Goal: Entertainment & Leisure: Consume media (video, audio)

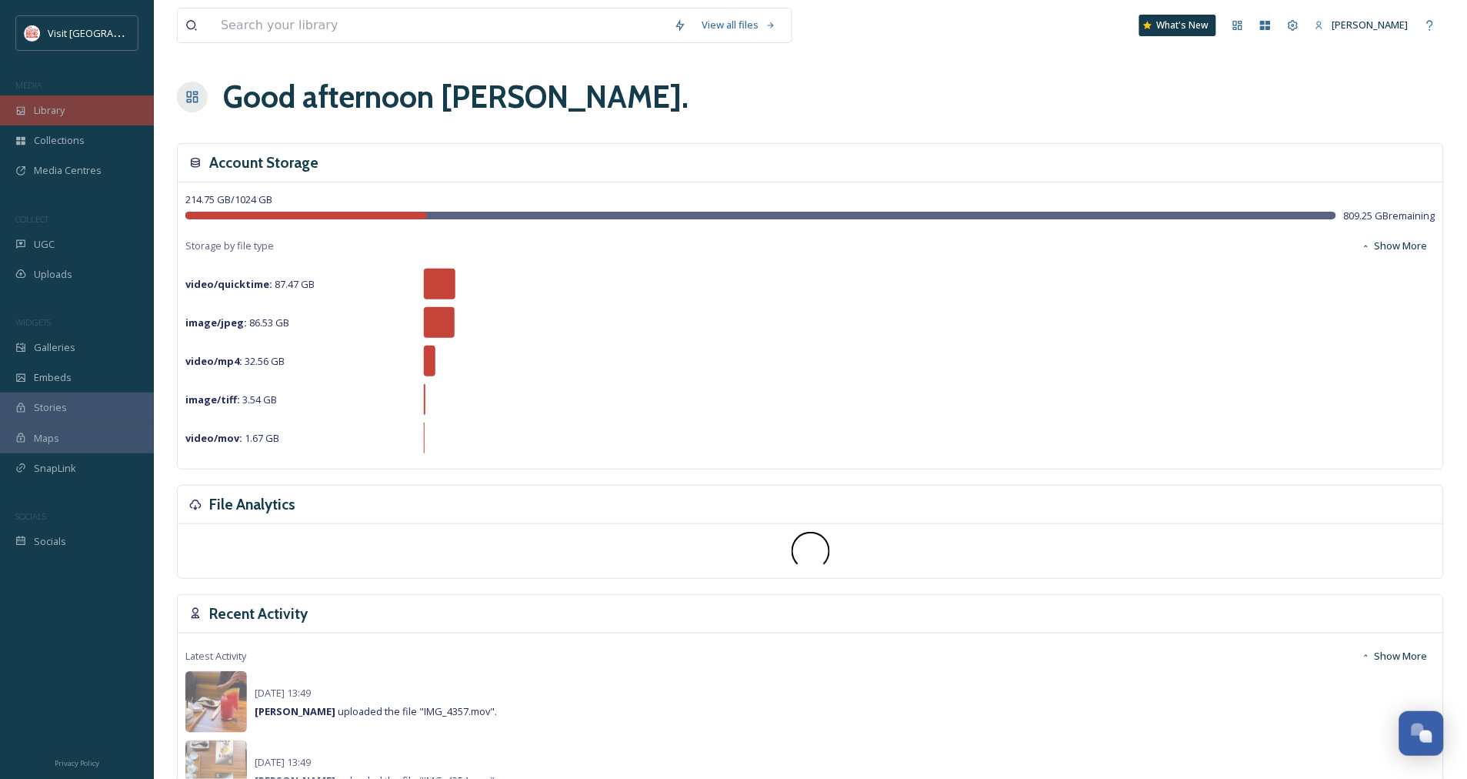
click at [54, 115] on span "Library" at bounding box center [49, 110] width 31 height 15
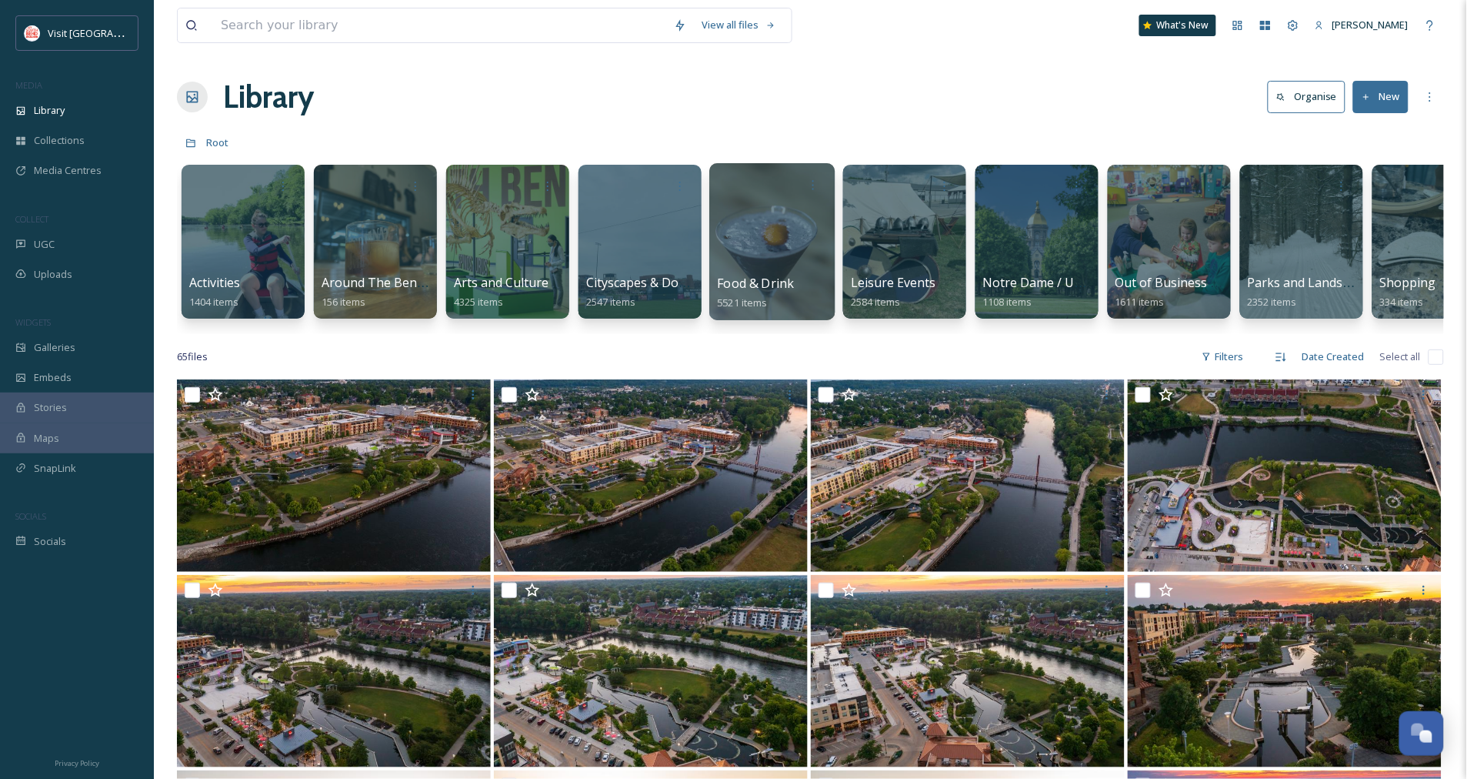
click at [785, 244] on div at bounding box center [771, 241] width 125 height 157
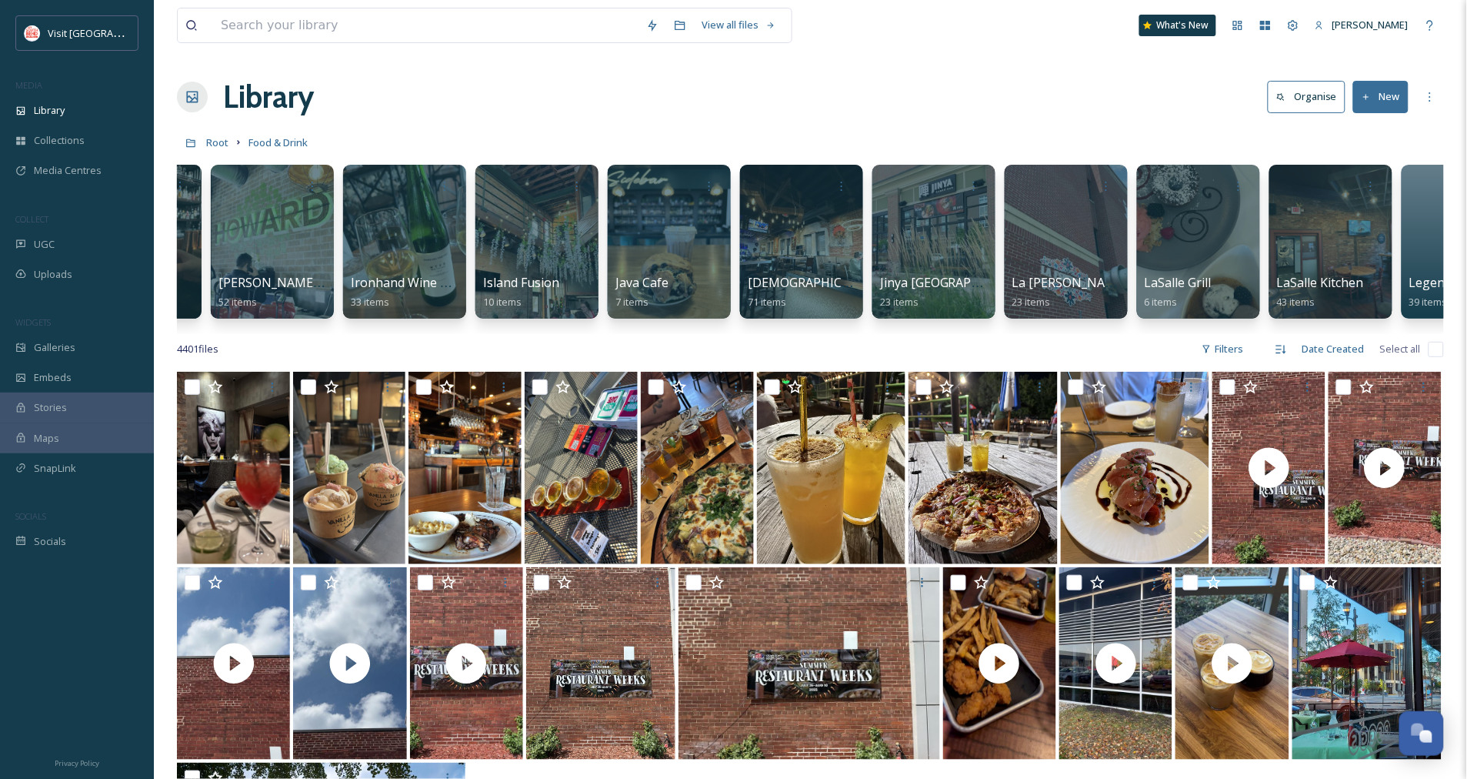
scroll to position [0, 2232]
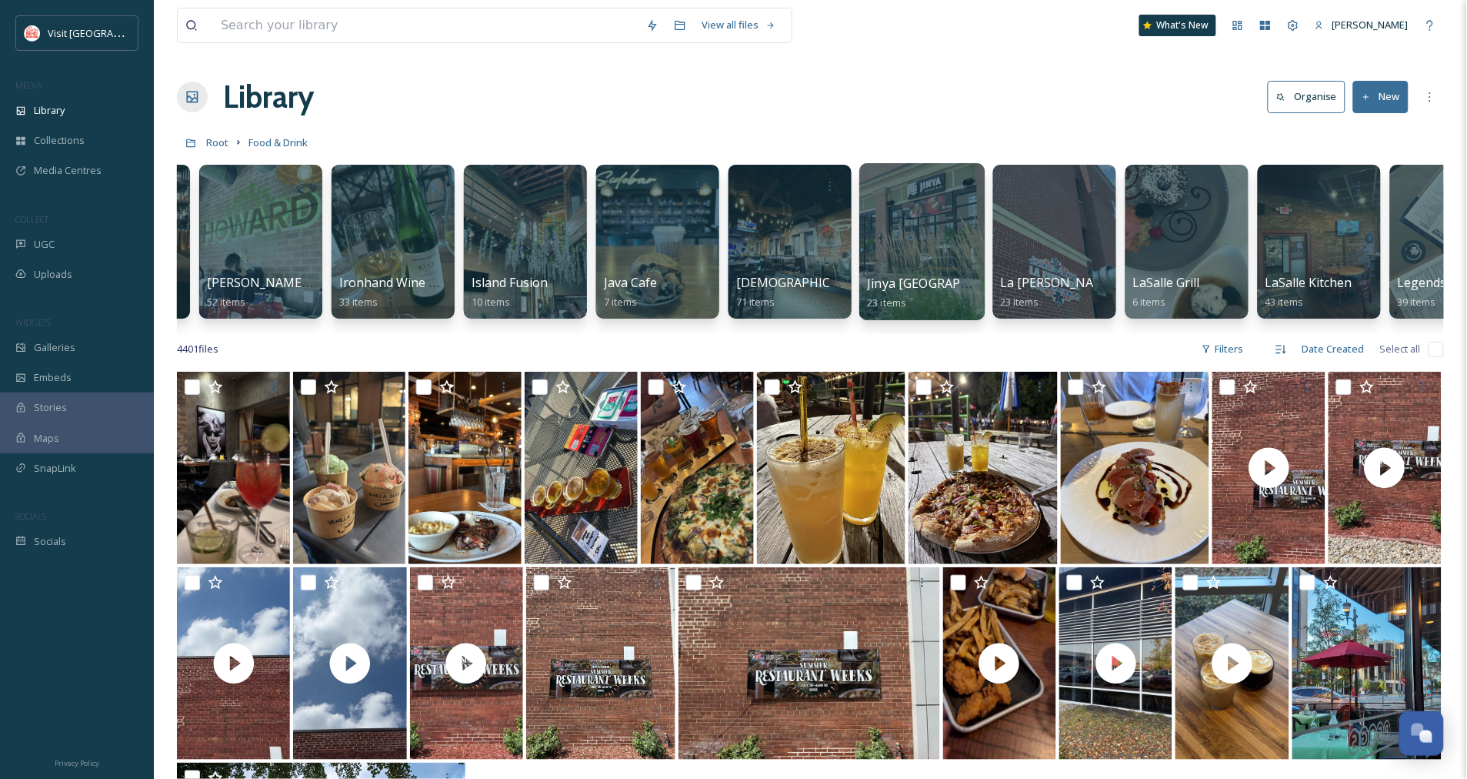
click at [956, 221] on div at bounding box center [922, 241] width 125 height 157
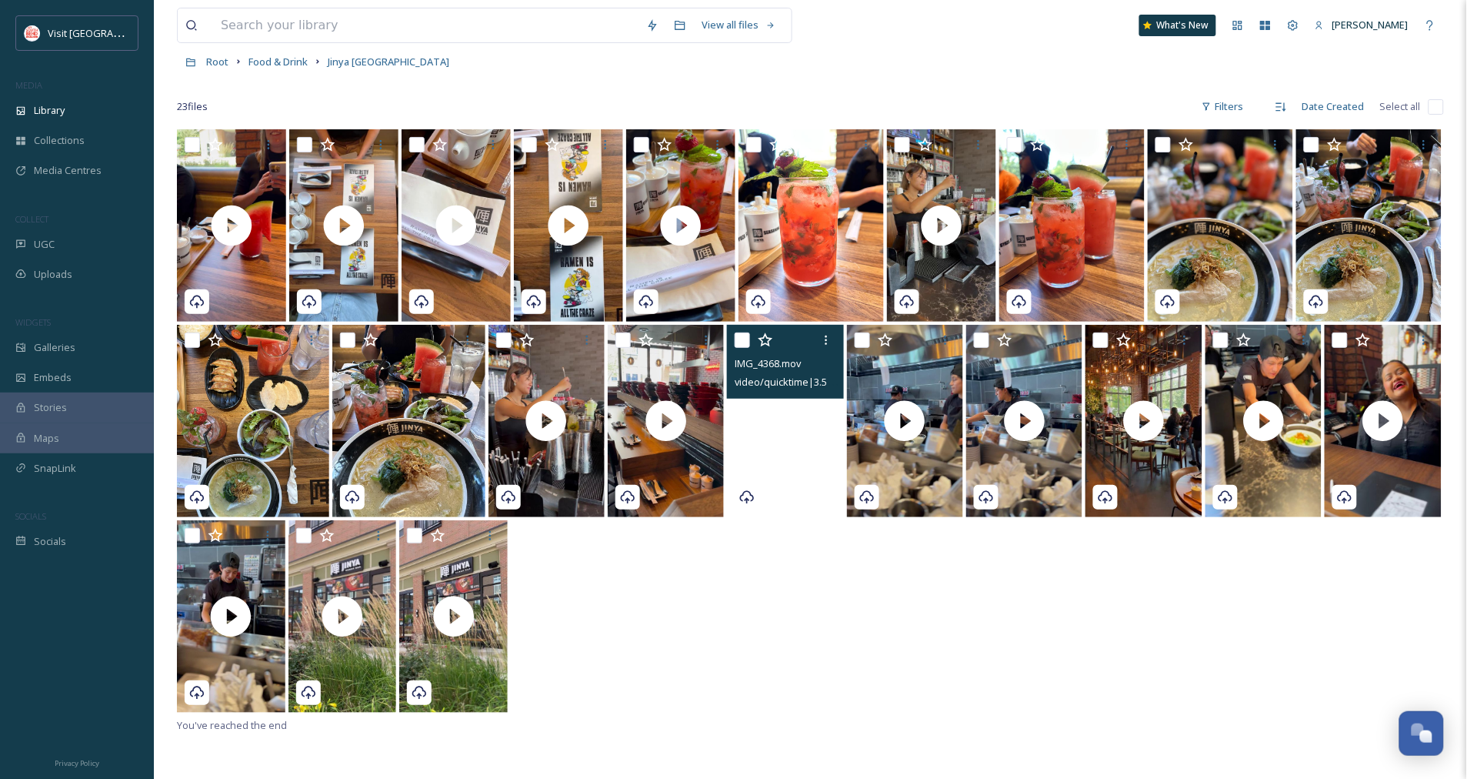
scroll to position [171, 0]
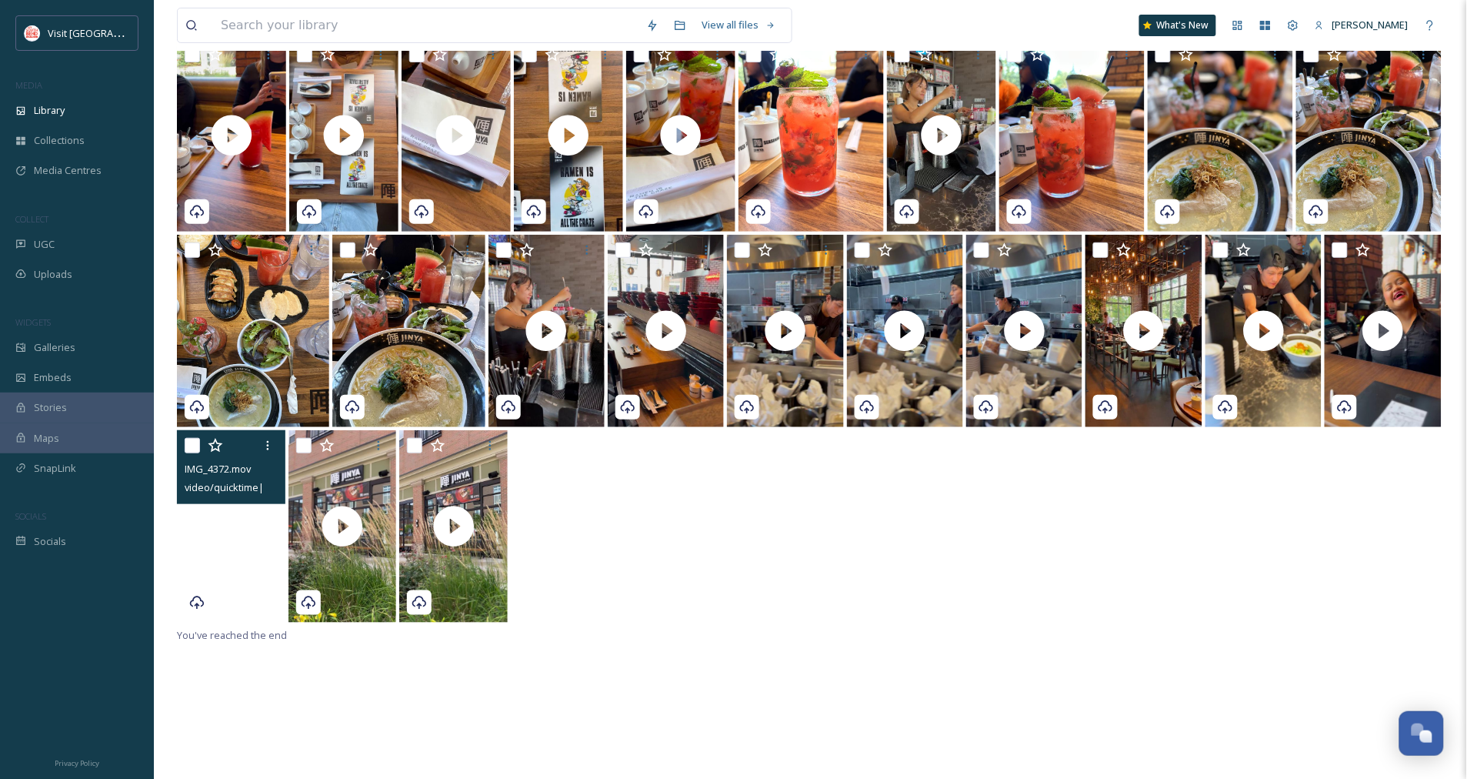
click at [244, 521] on video "IMG_4372.mov" at bounding box center [231, 526] width 108 height 192
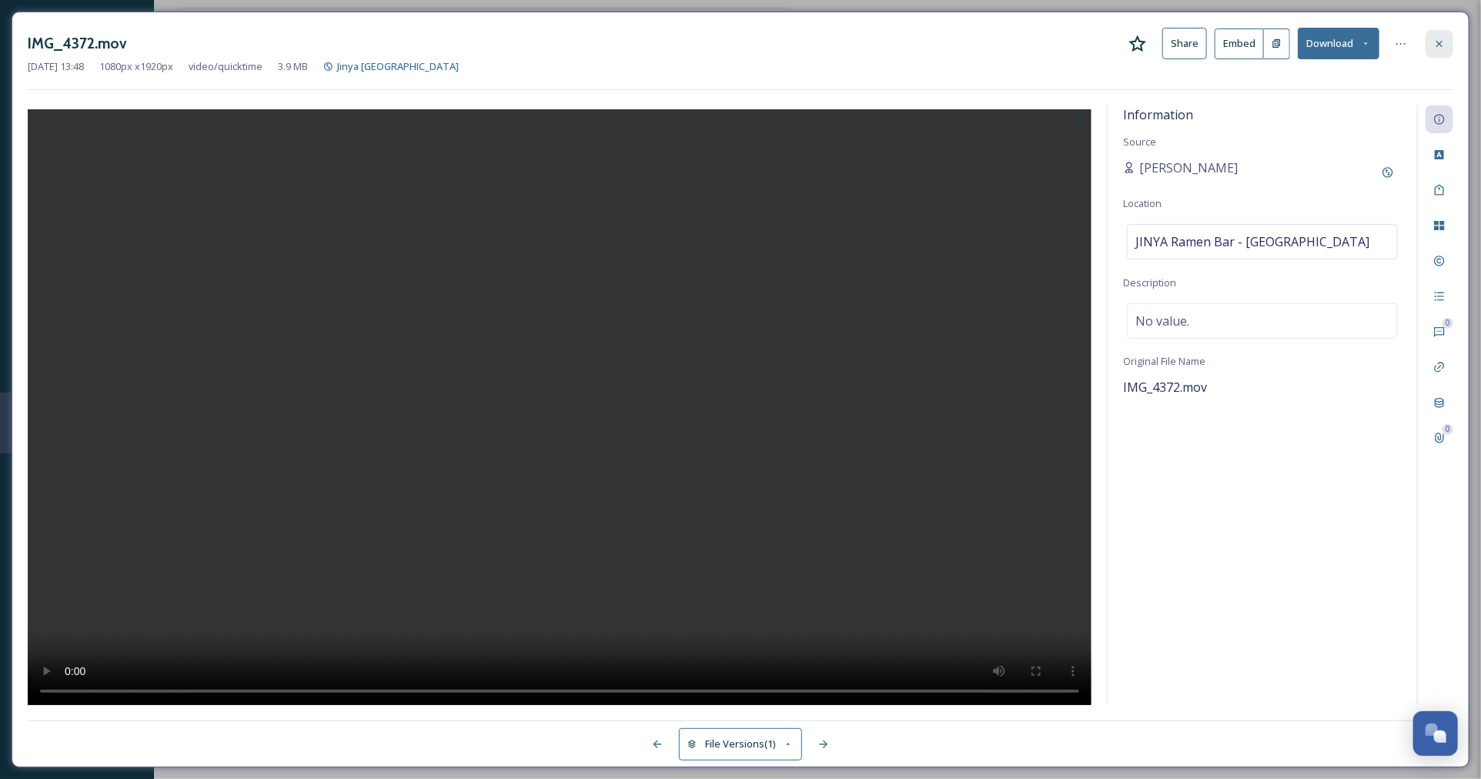
click at [1442, 48] on icon at bounding box center [1439, 44] width 12 height 12
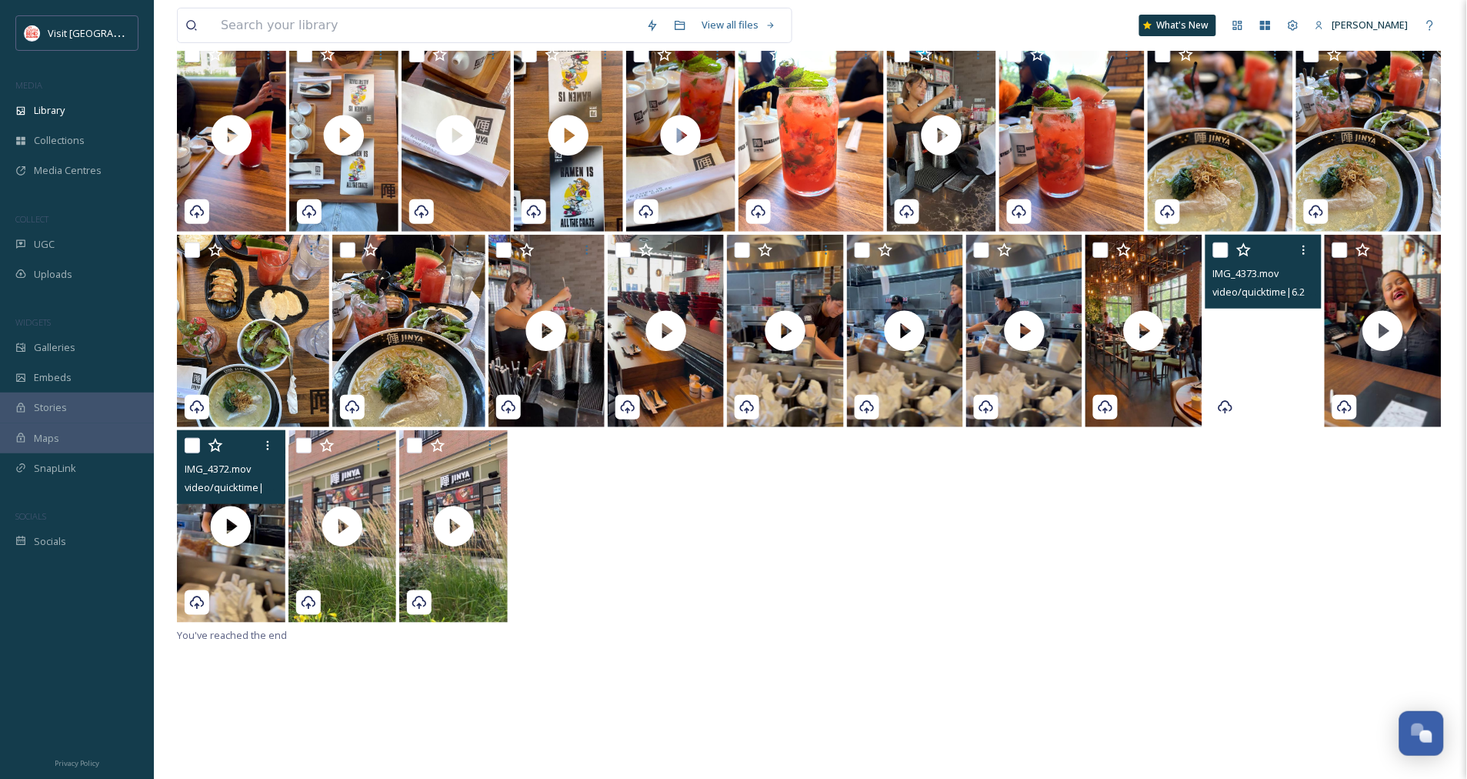
click at [1257, 328] on video "IMG_4373.mov" at bounding box center [1264, 331] width 116 height 192
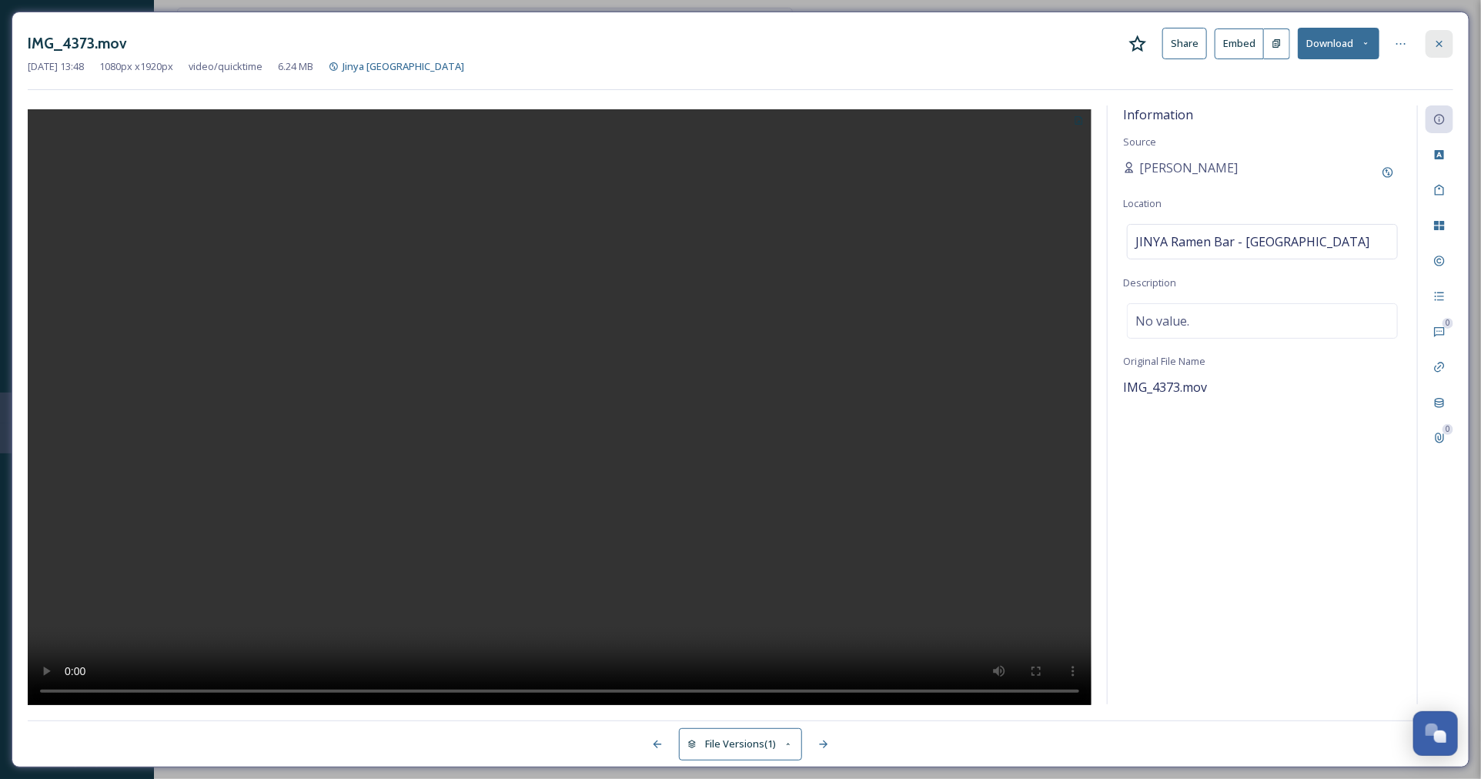
click at [1441, 46] on icon at bounding box center [1439, 43] width 6 height 6
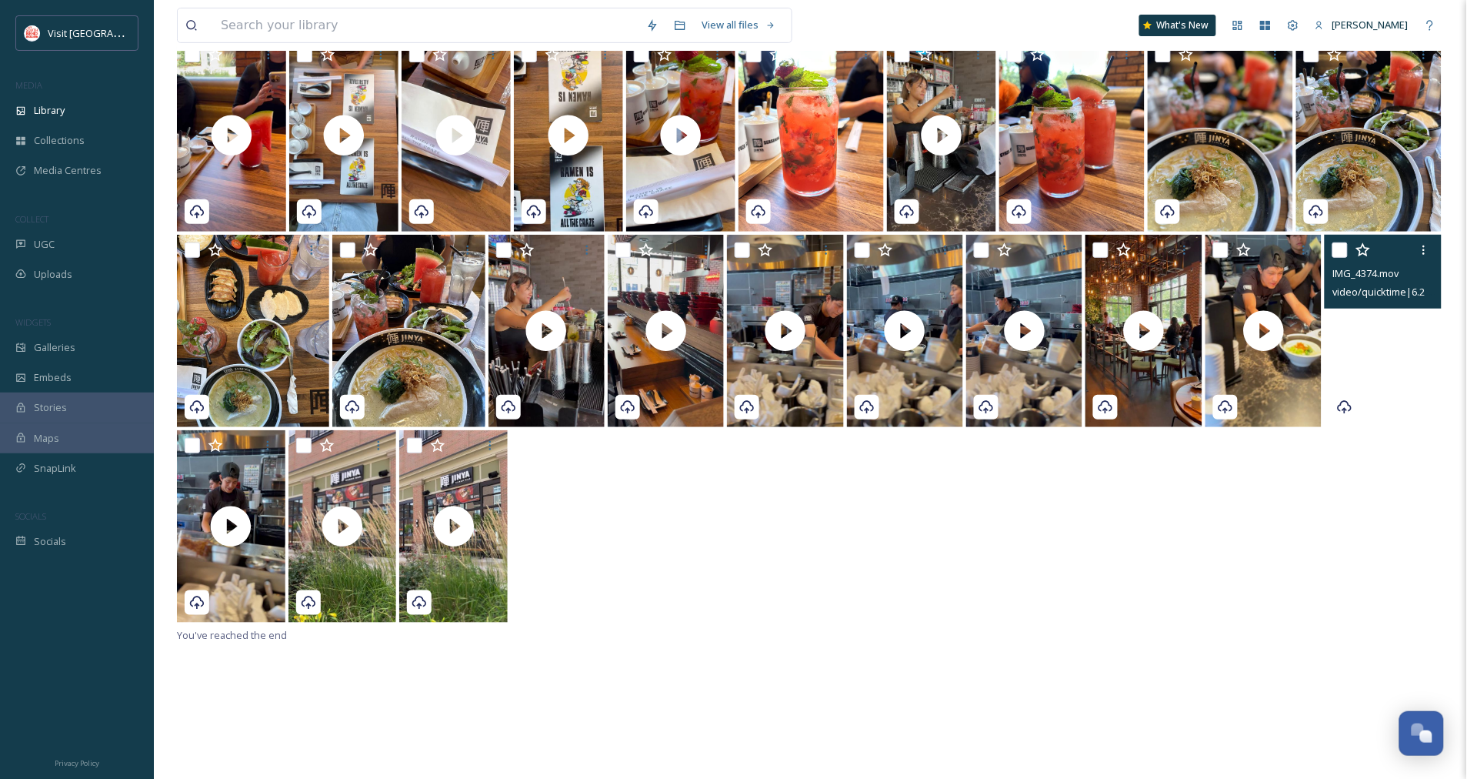
click at [1387, 333] on video "IMG_4374.mov" at bounding box center [1383, 331] width 116 height 192
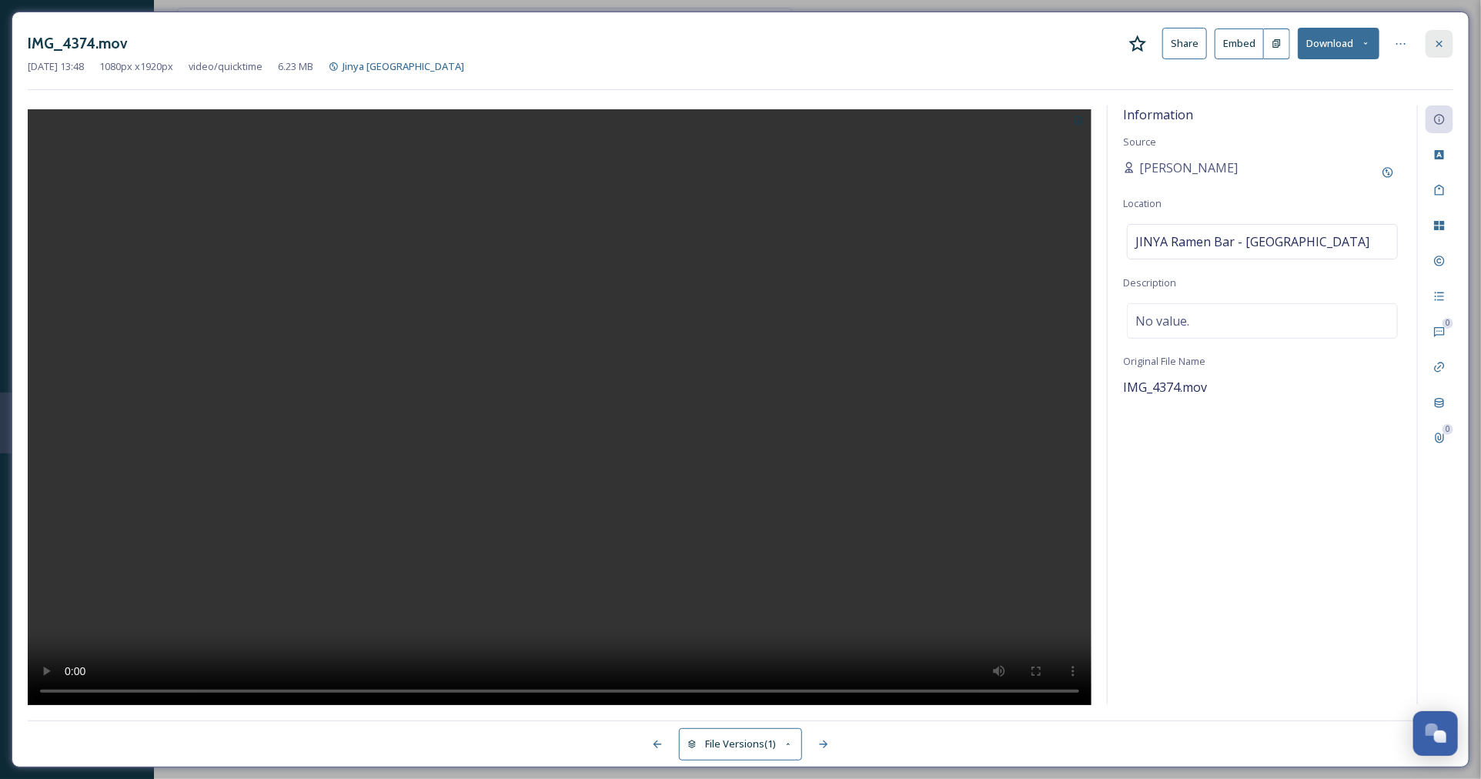
click at [1433, 46] on icon at bounding box center [1439, 44] width 12 height 12
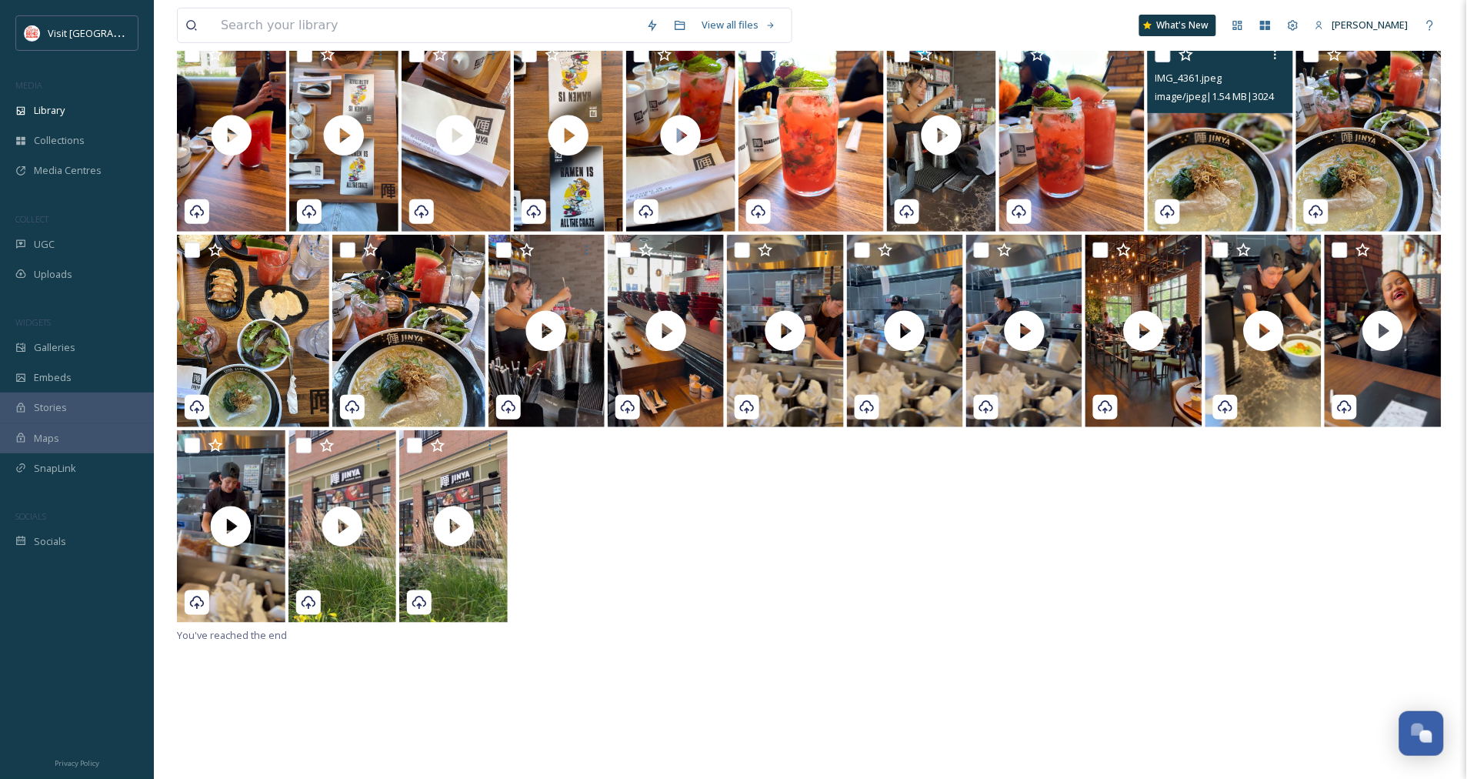
click at [1217, 163] on img at bounding box center [1220, 135] width 145 height 192
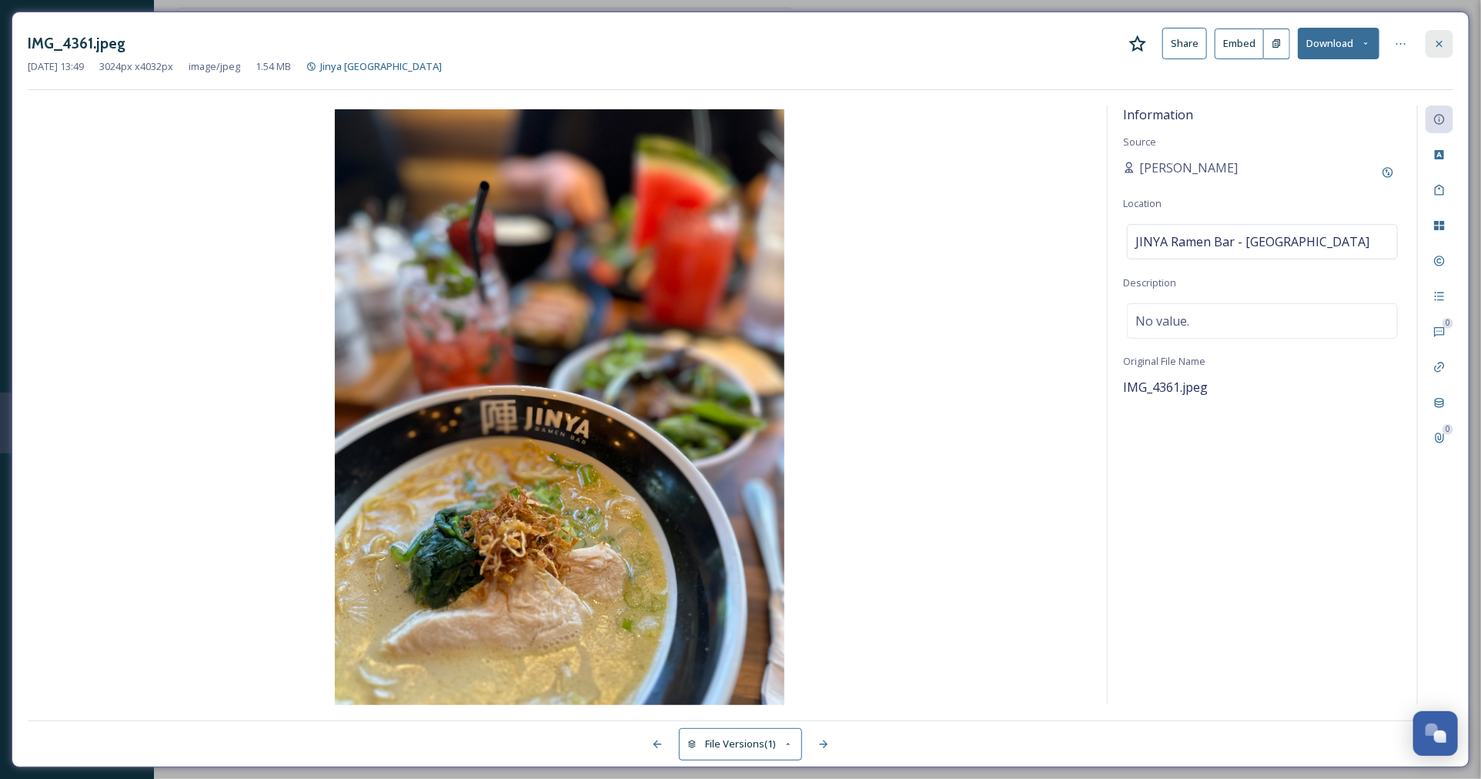
click at [1441, 42] on icon at bounding box center [1439, 44] width 12 height 12
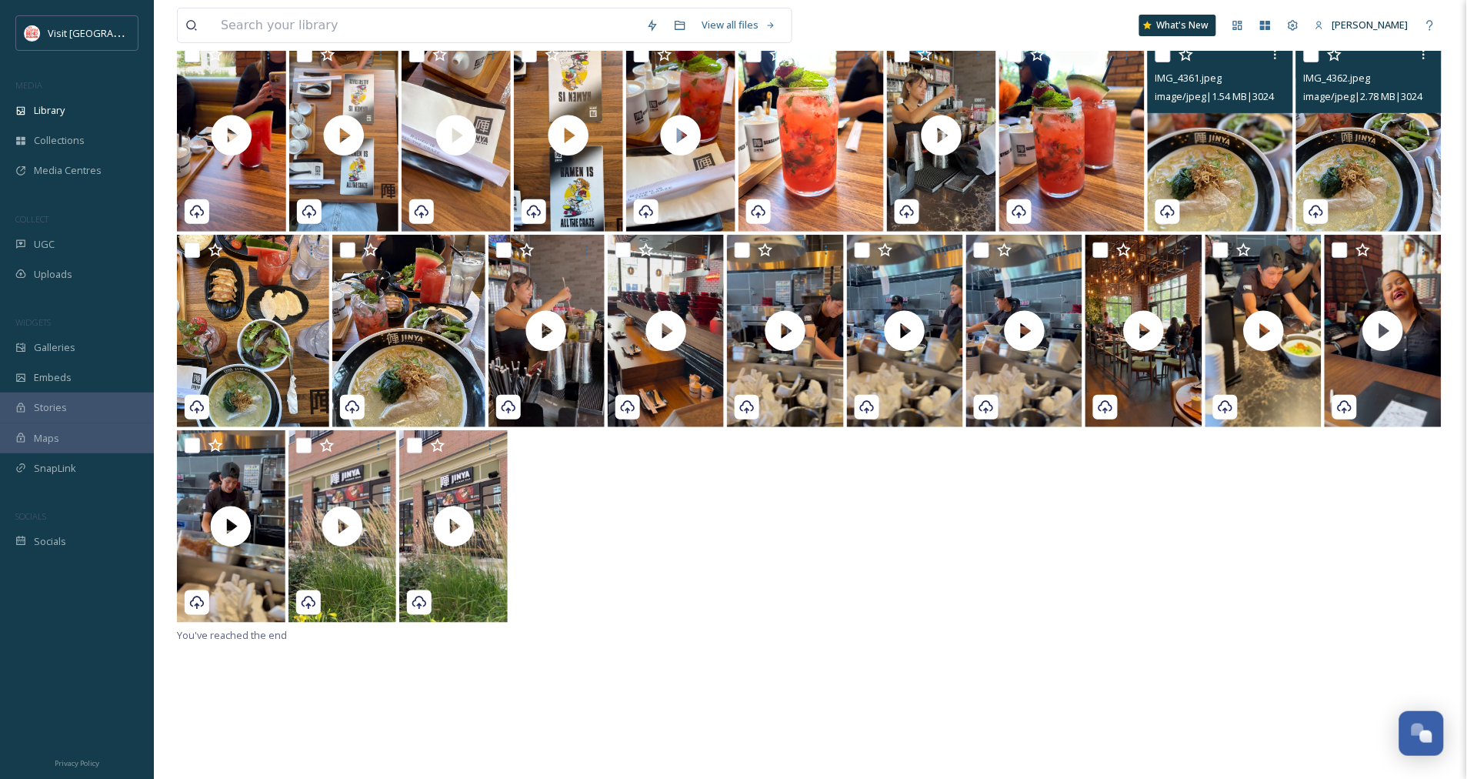
click at [1366, 164] on img at bounding box center [1369, 135] width 145 height 192
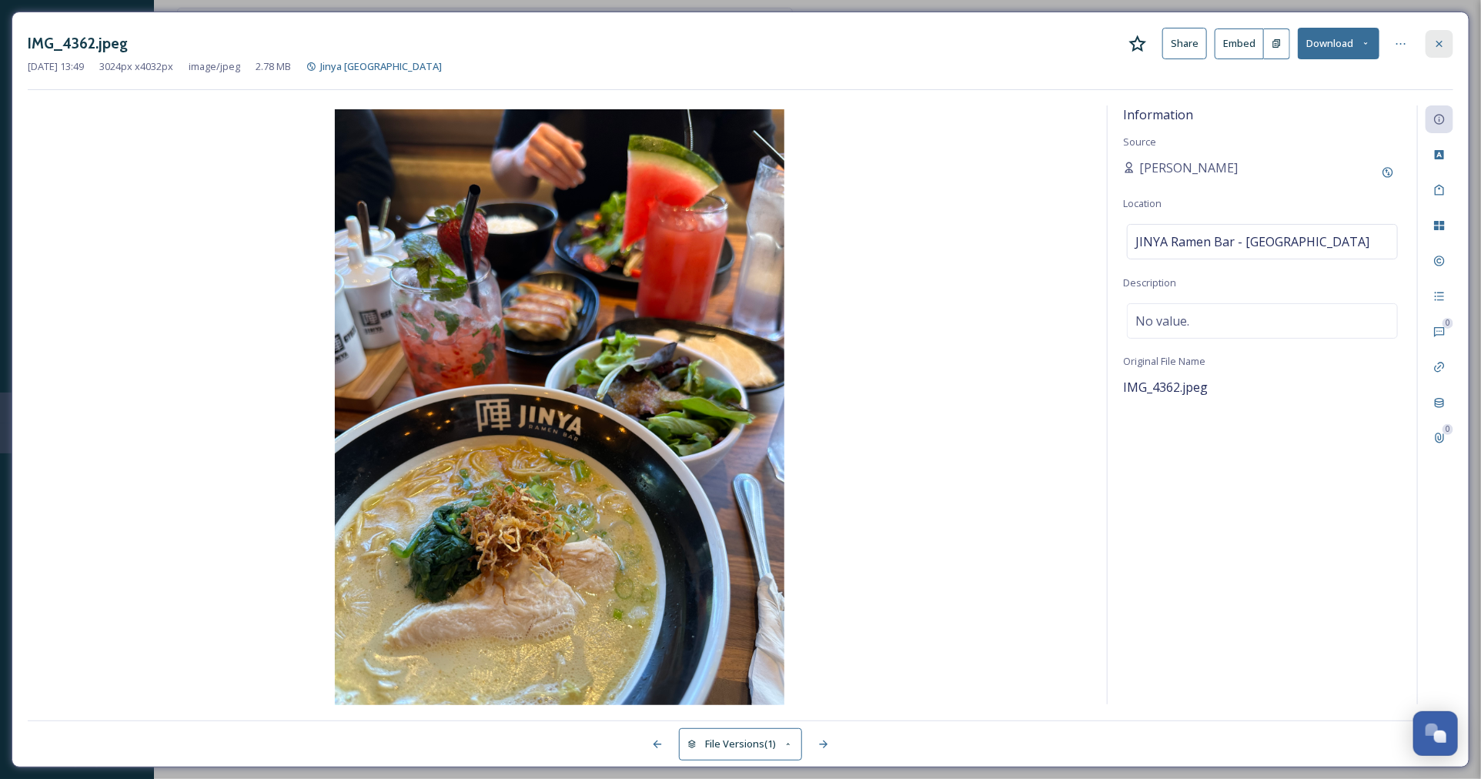
click at [1434, 46] on icon at bounding box center [1439, 44] width 12 height 12
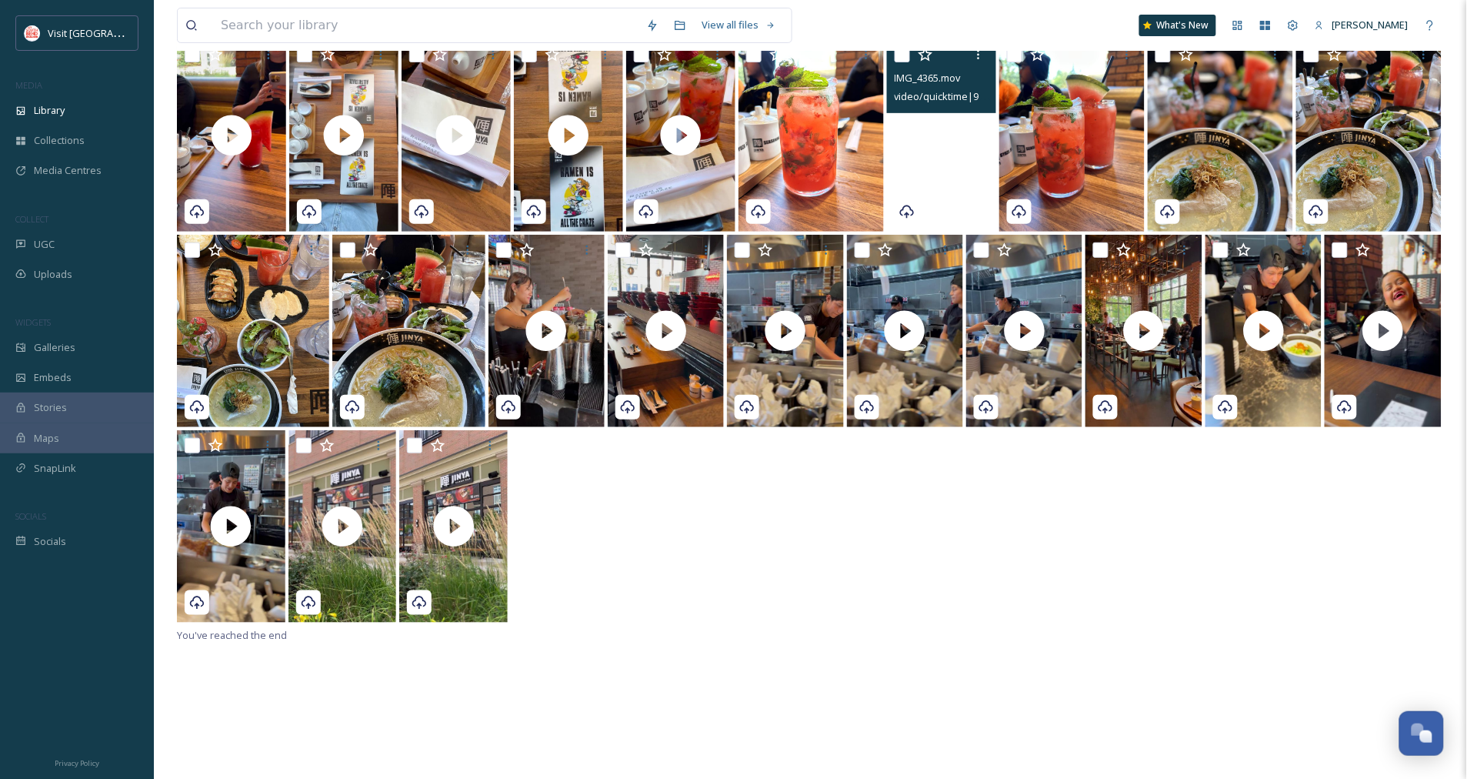
scroll to position [85, 0]
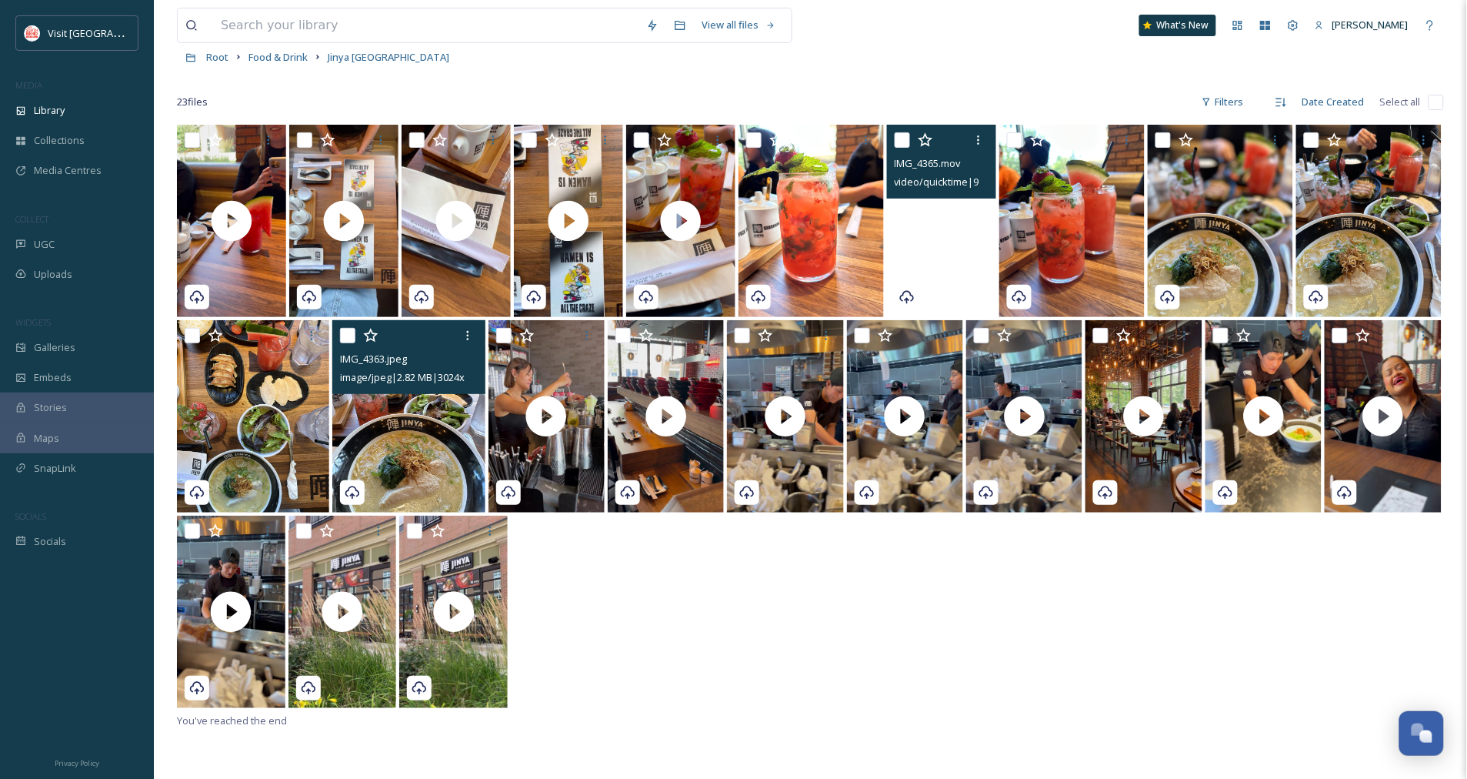
click at [431, 420] on img at bounding box center [408, 416] width 152 height 192
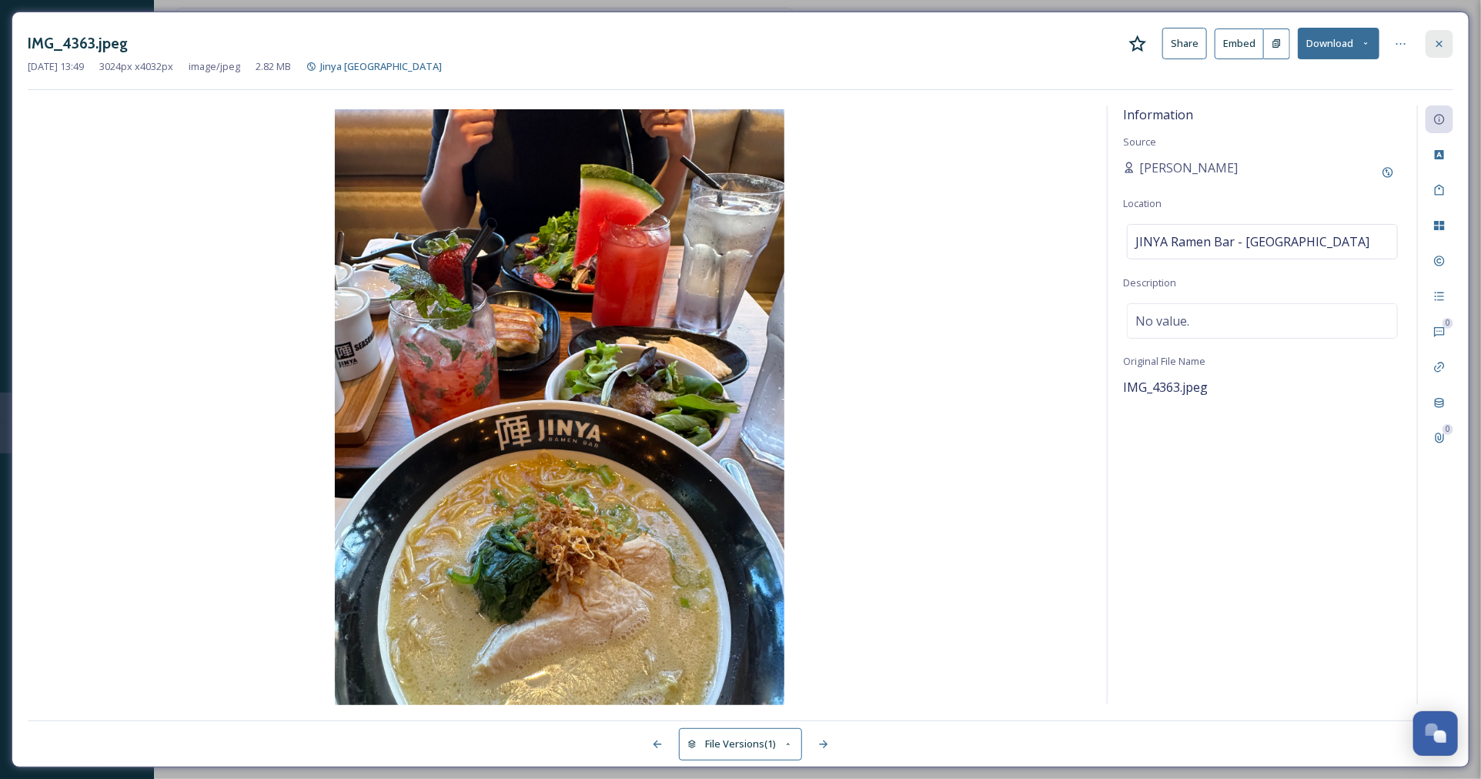
click at [1444, 48] on icon at bounding box center [1439, 44] width 12 height 12
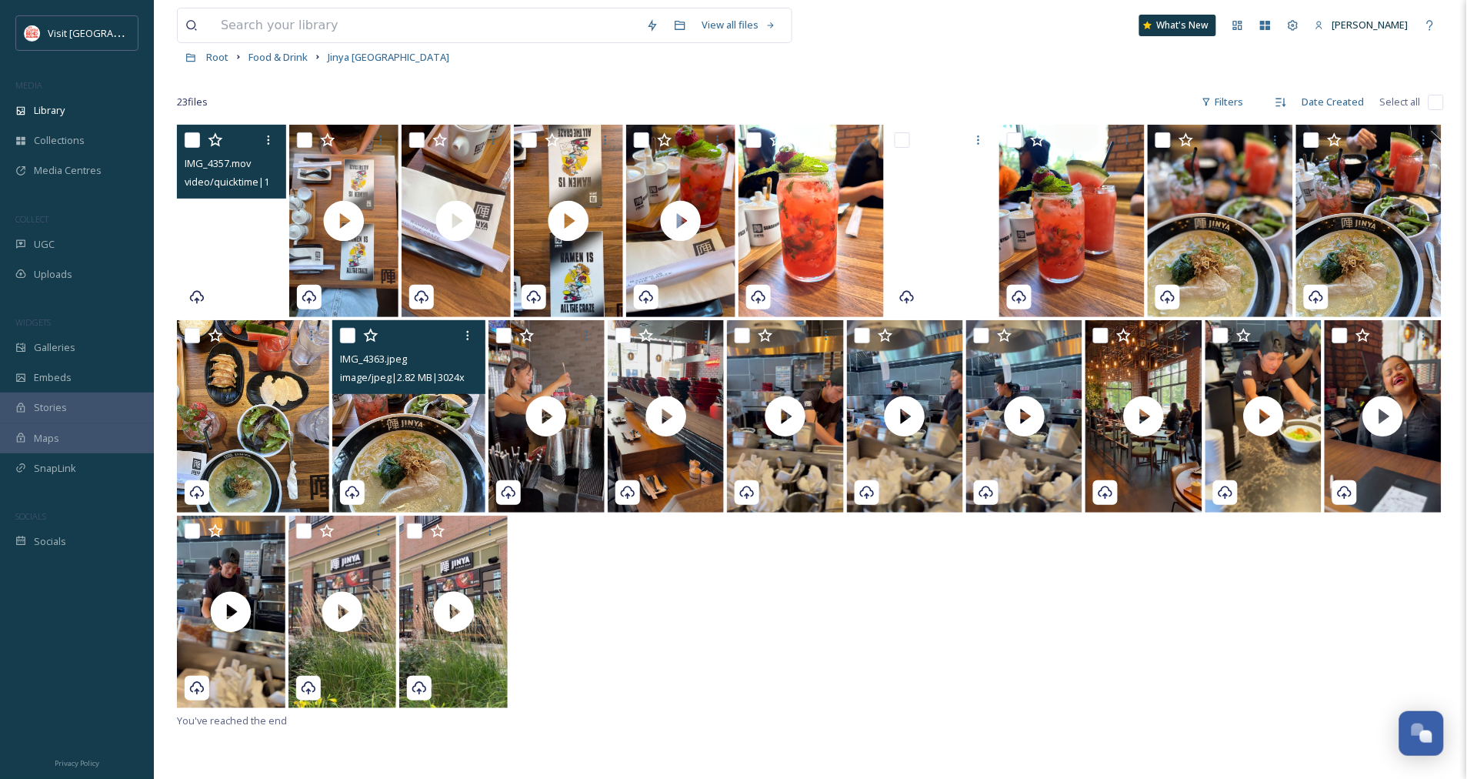
click at [235, 221] on video "IMG_4357.mov" at bounding box center [231, 221] width 109 height 192
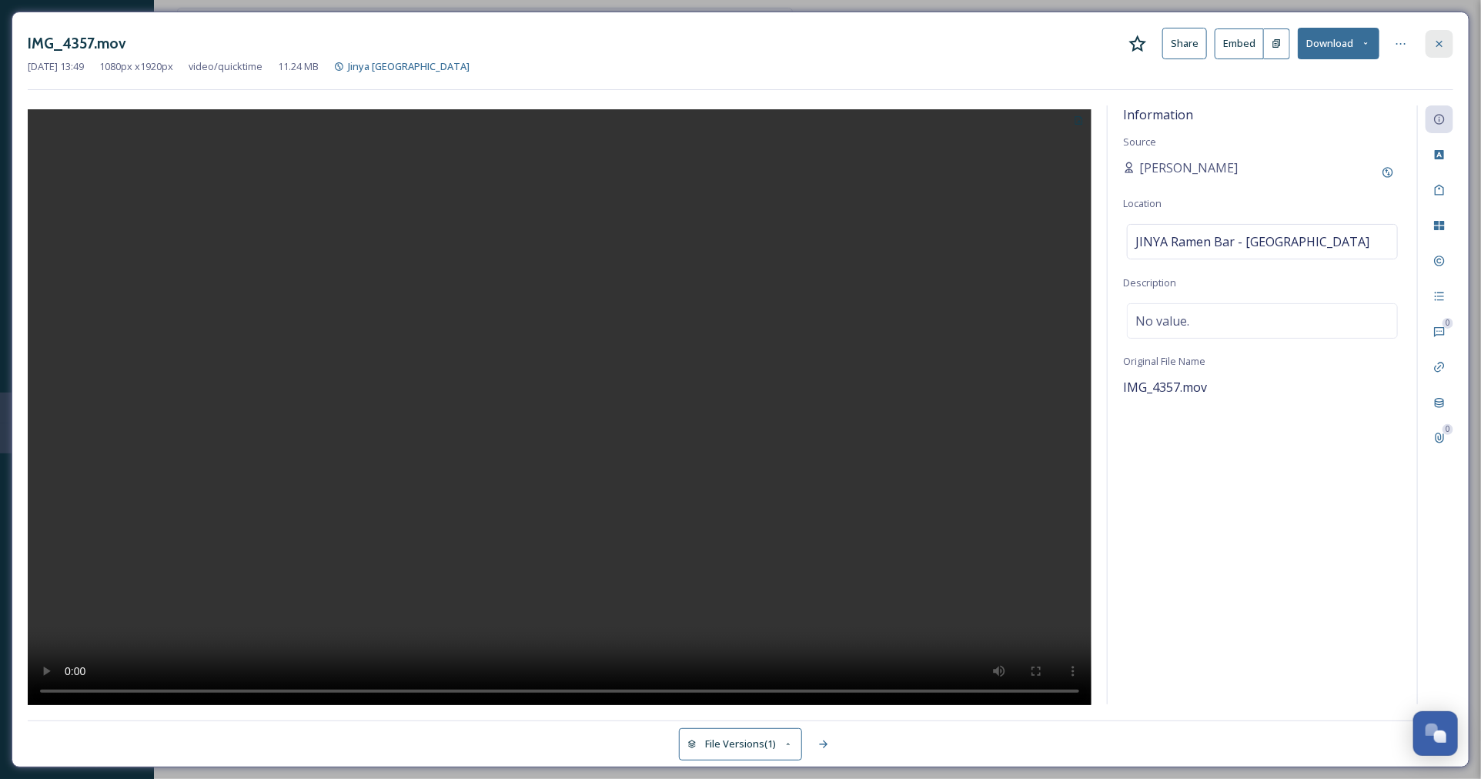
click at [1437, 52] on div at bounding box center [1439, 44] width 28 height 28
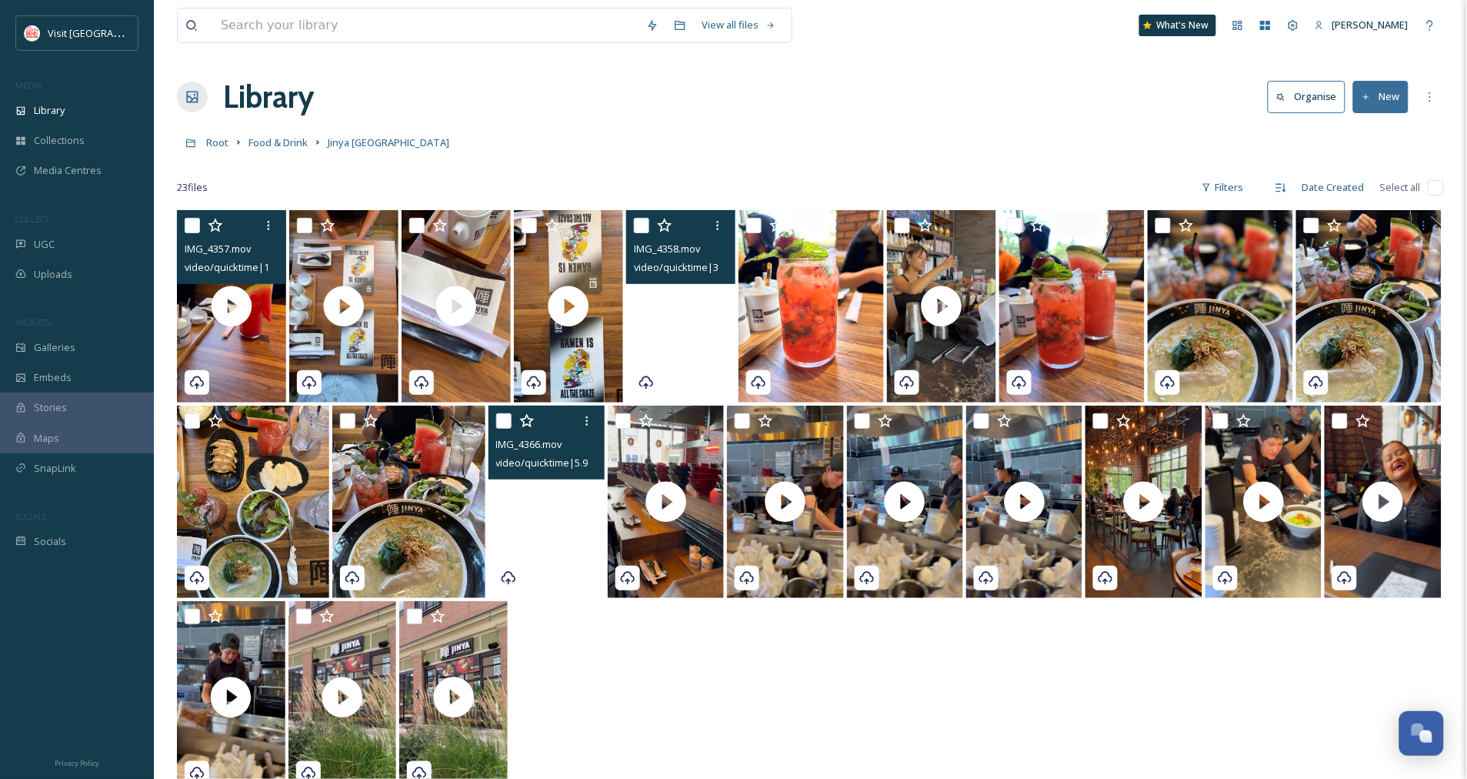
click at [537, 511] on video "IMG_4366.mov" at bounding box center [547, 502] width 116 height 192
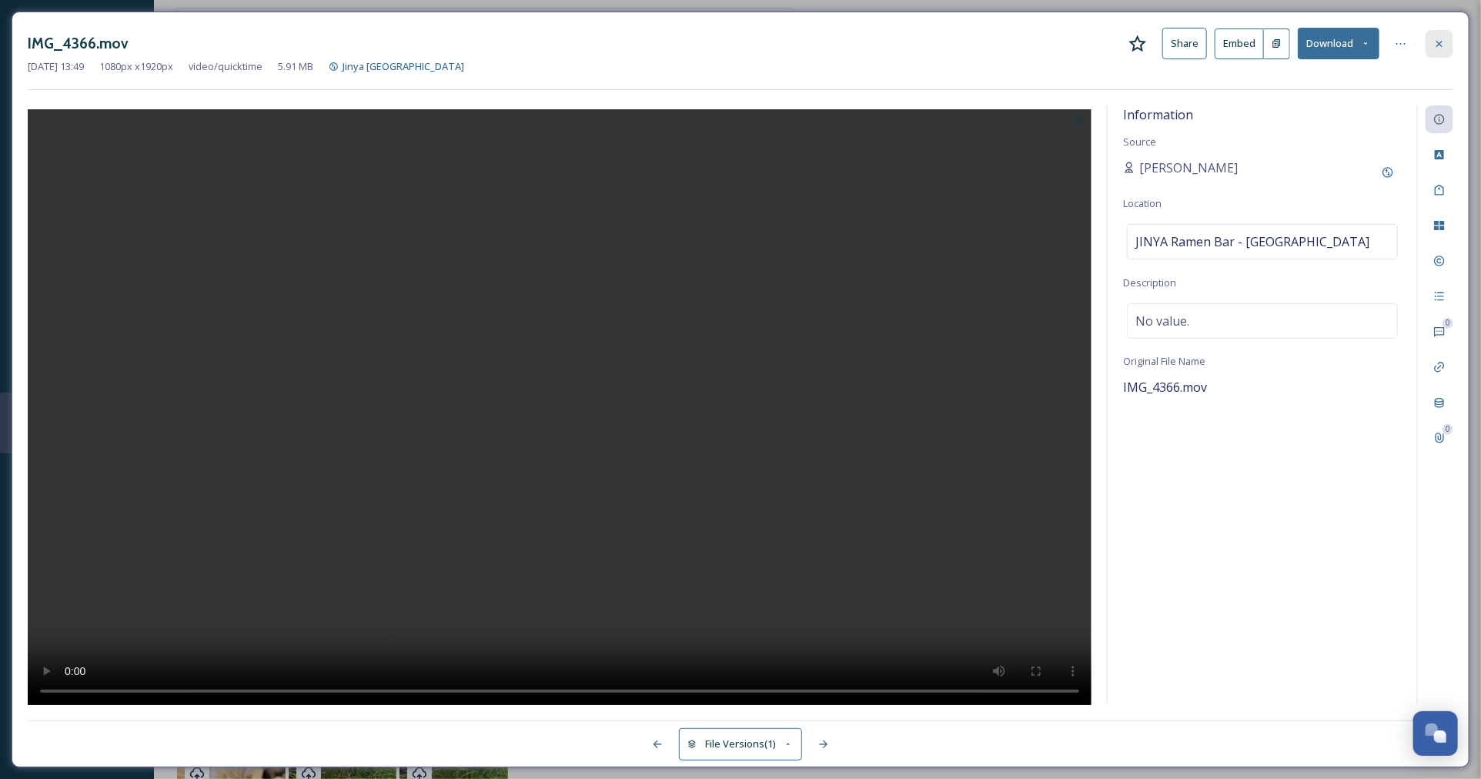
click at [1442, 46] on icon at bounding box center [1439, 43] width 6 height 6
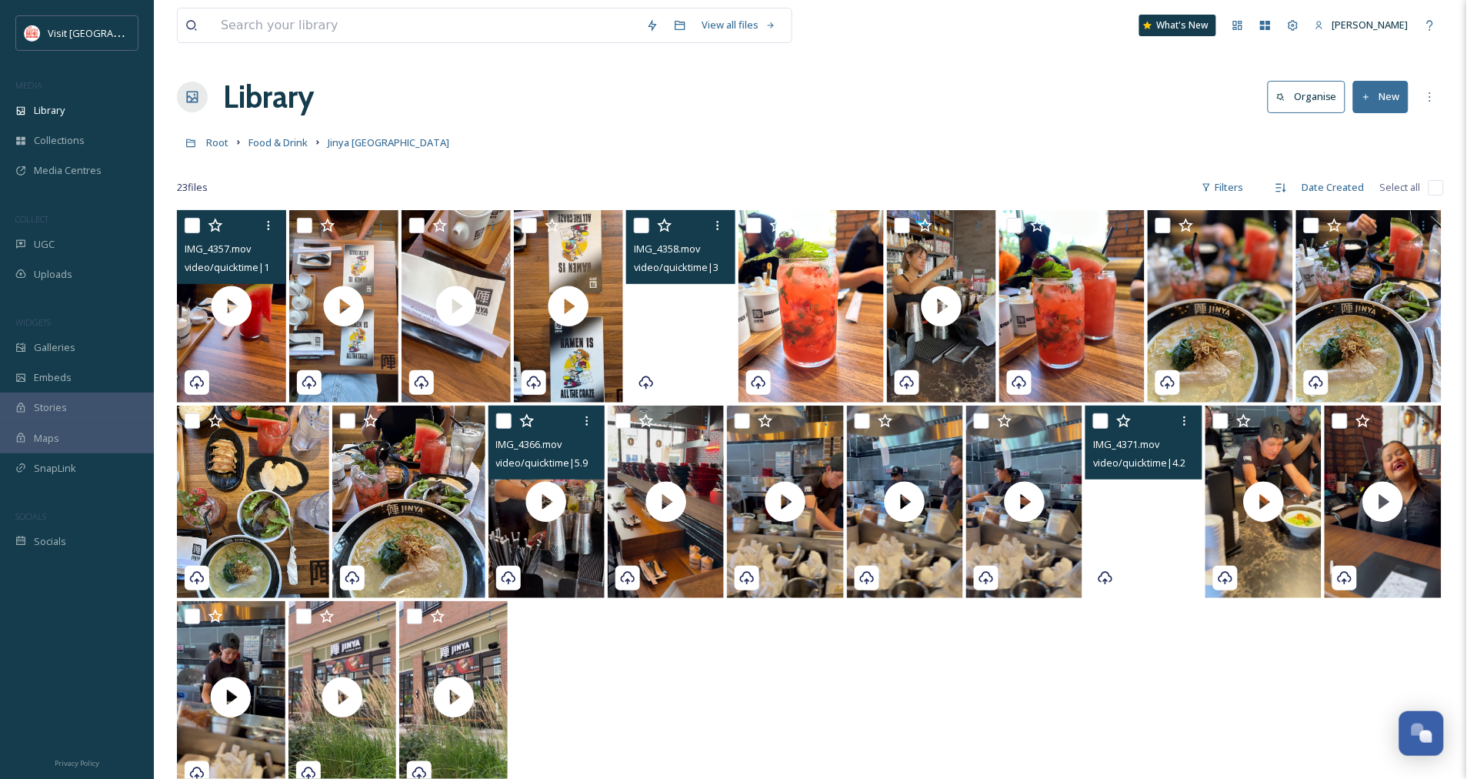
click at [1150, 509] on video "IMG_4371.mov" at bounding box center [1144, 502] width 116 height 192
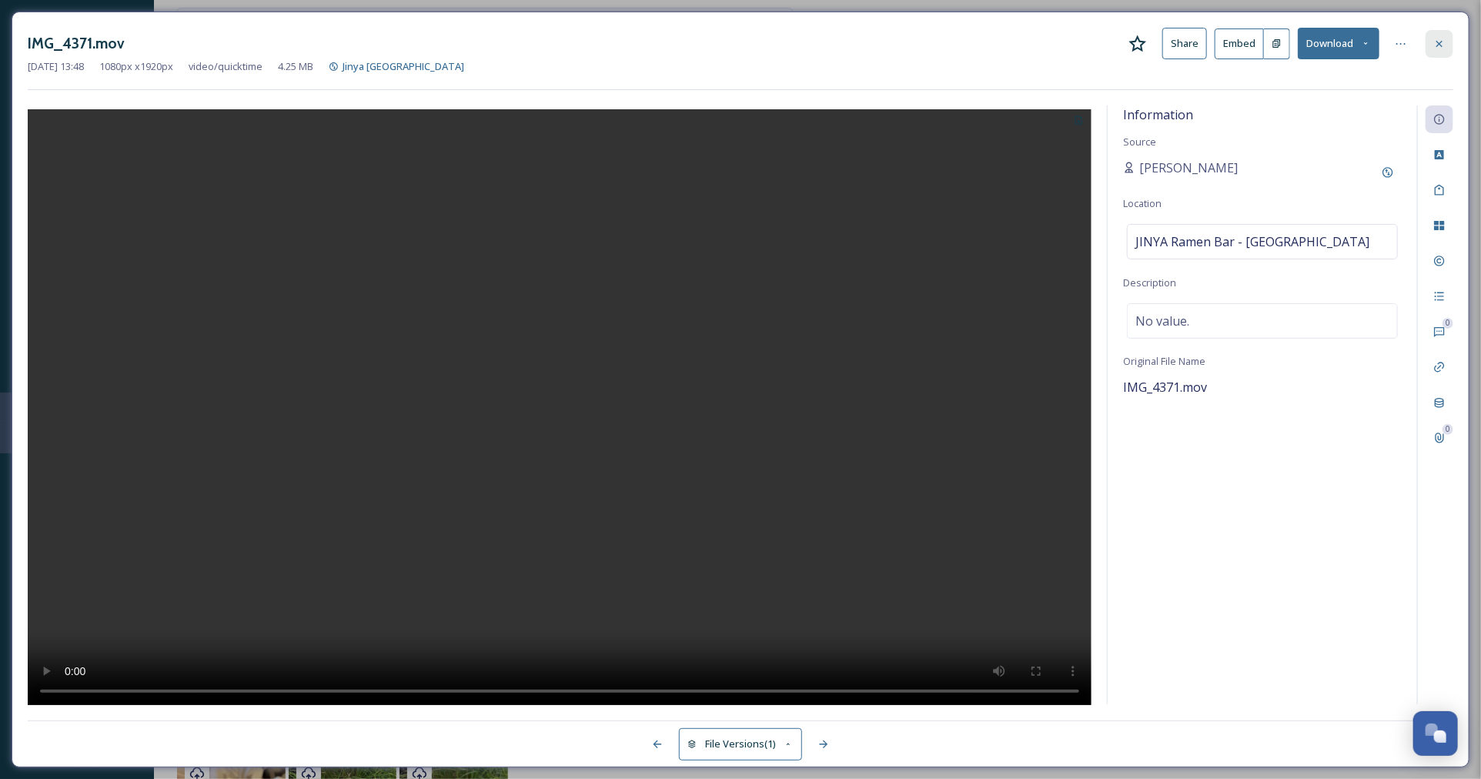
click at [1442, 48] on icon at bounding box center [1439, 44] width 12 height 12
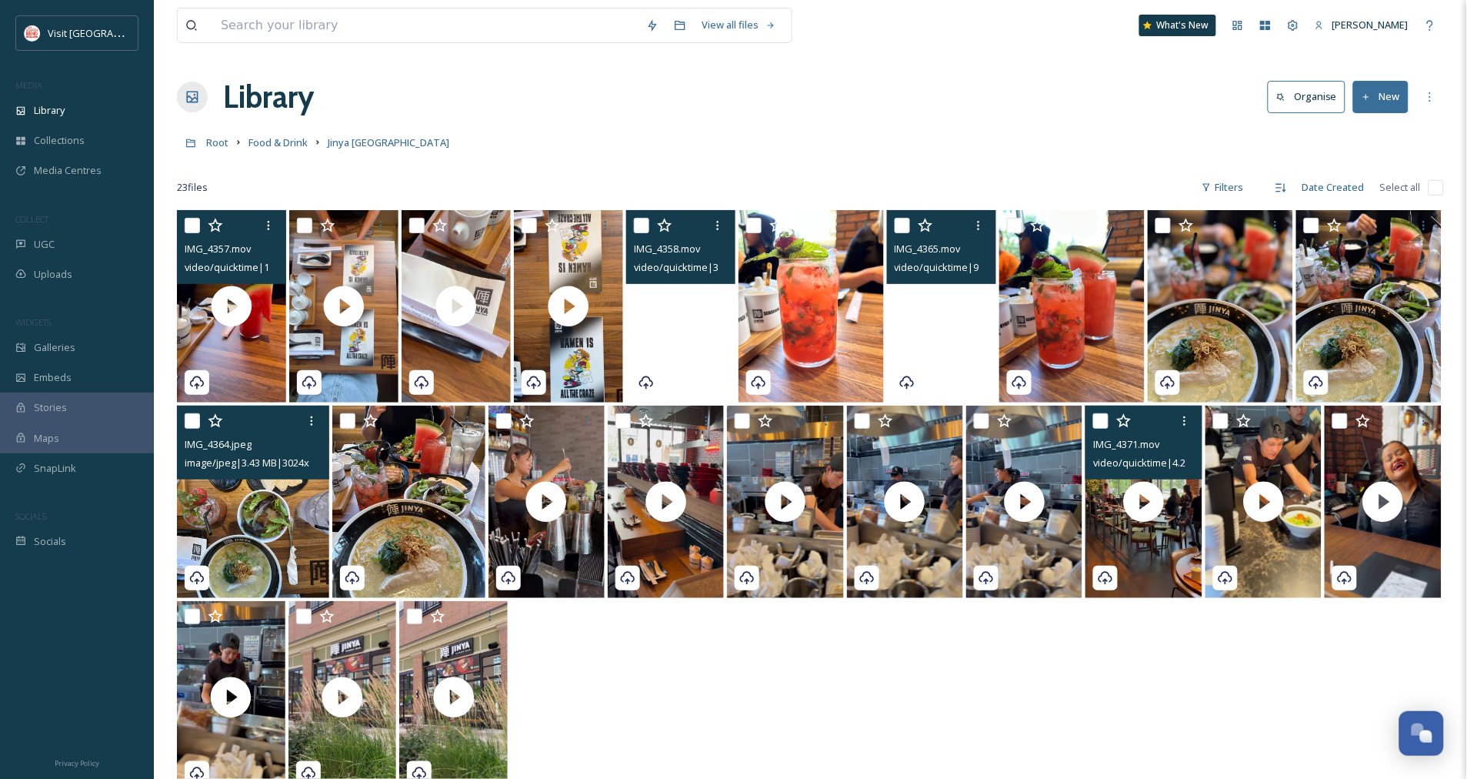
click at [255, 509] on img at bounding box center [253, 502] width 152 height 192
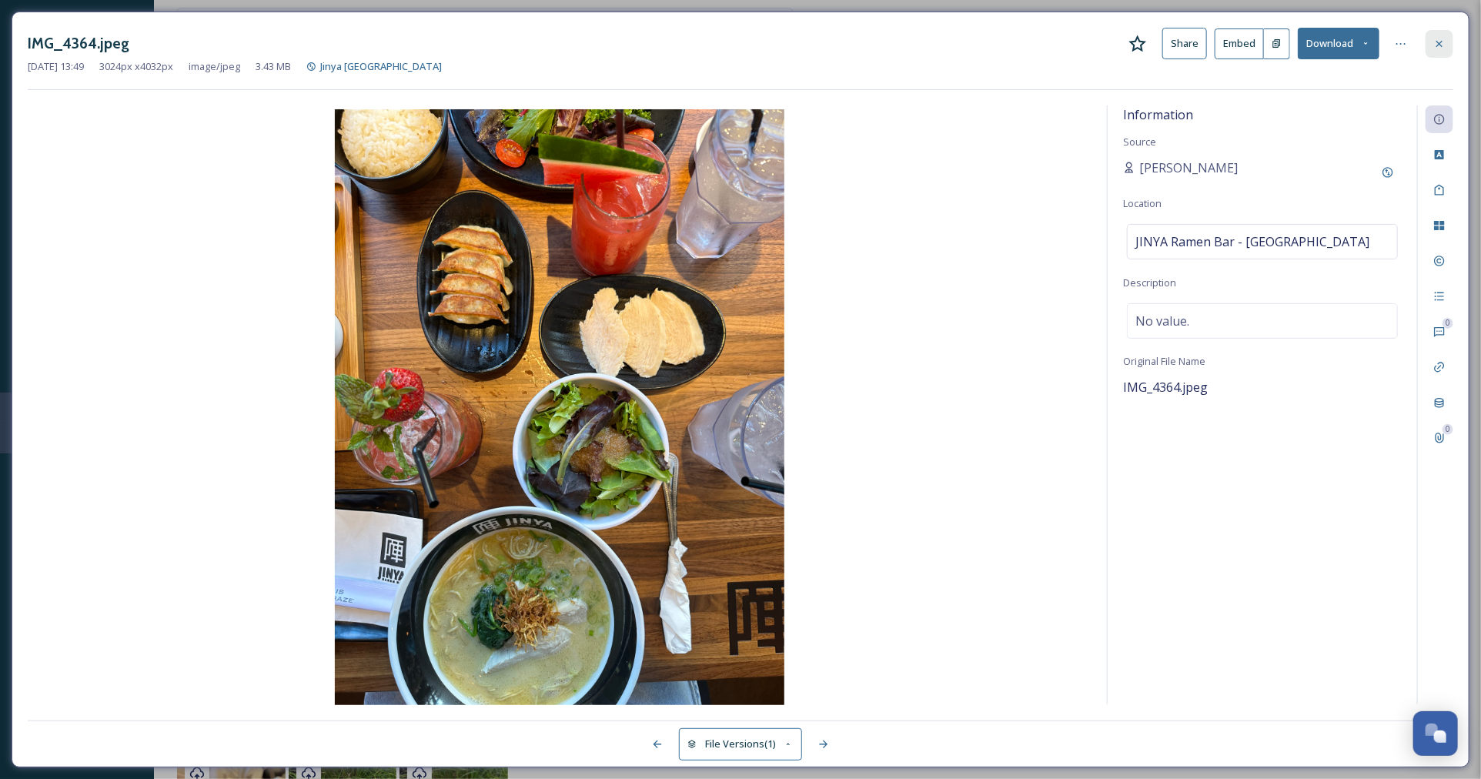
click at [1436, 42] on icon at bounding box center [1439, 44] width 12 height 12
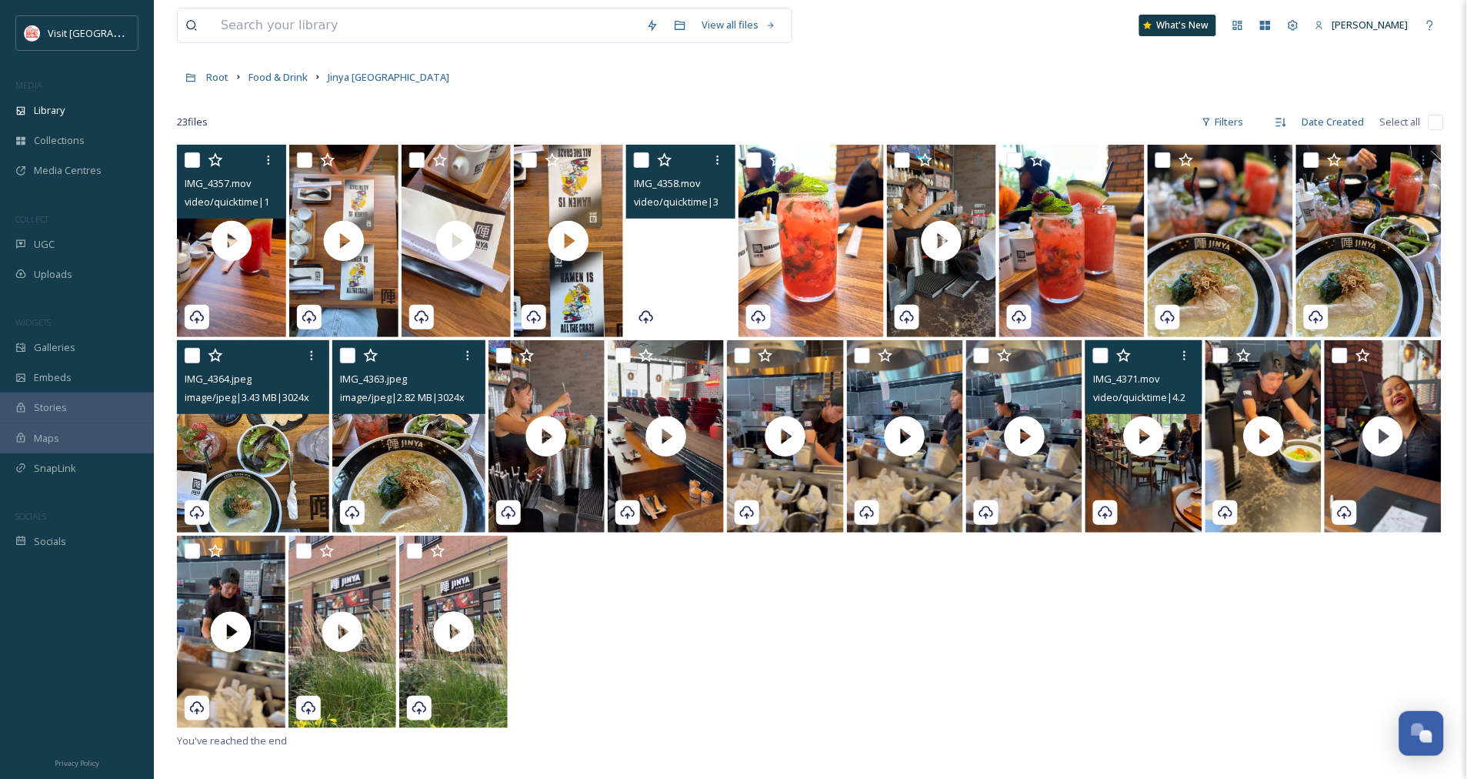
scroll to position [85, 0]
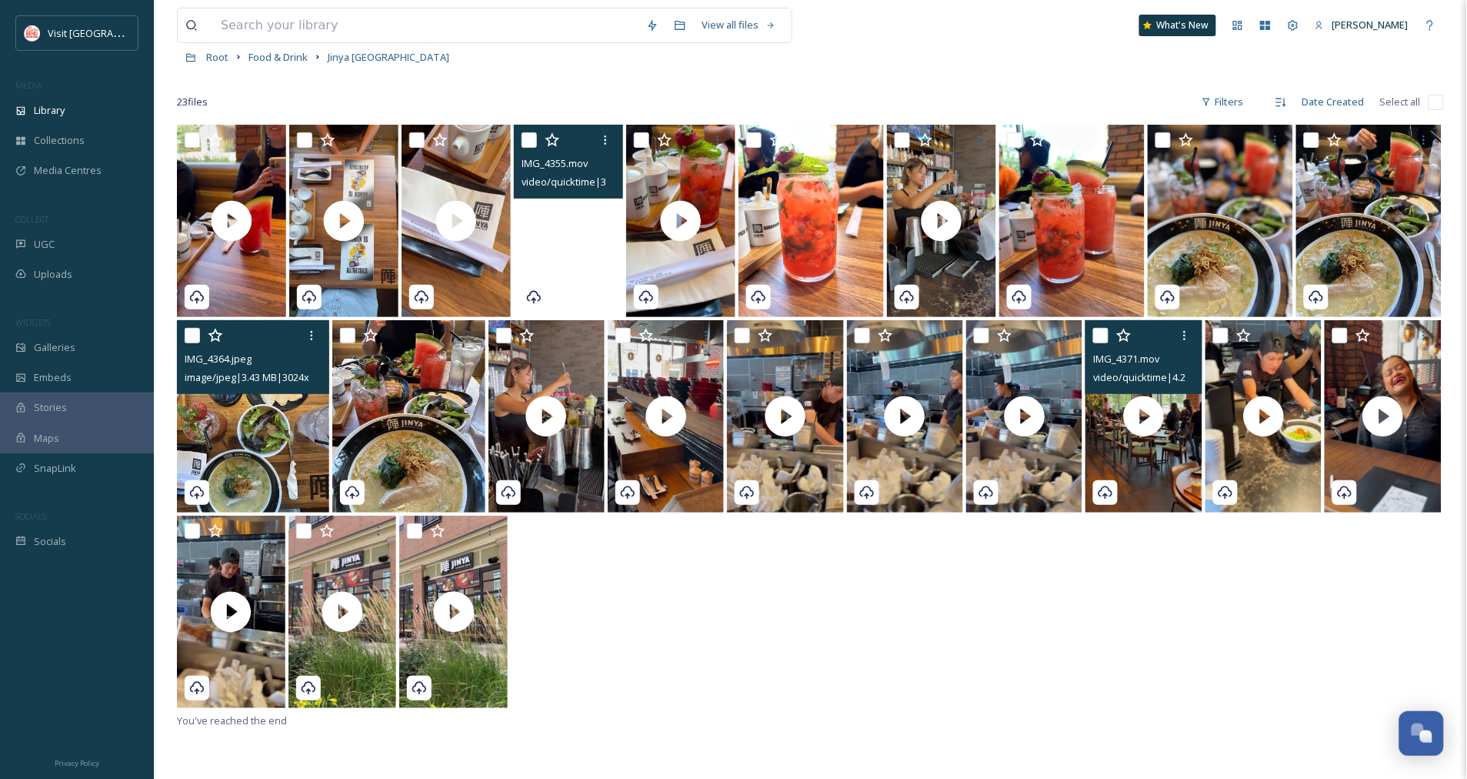
click at [573, 225] on video "IMG_4355.mov" at bounding box center [568, 221] width 109 height 192
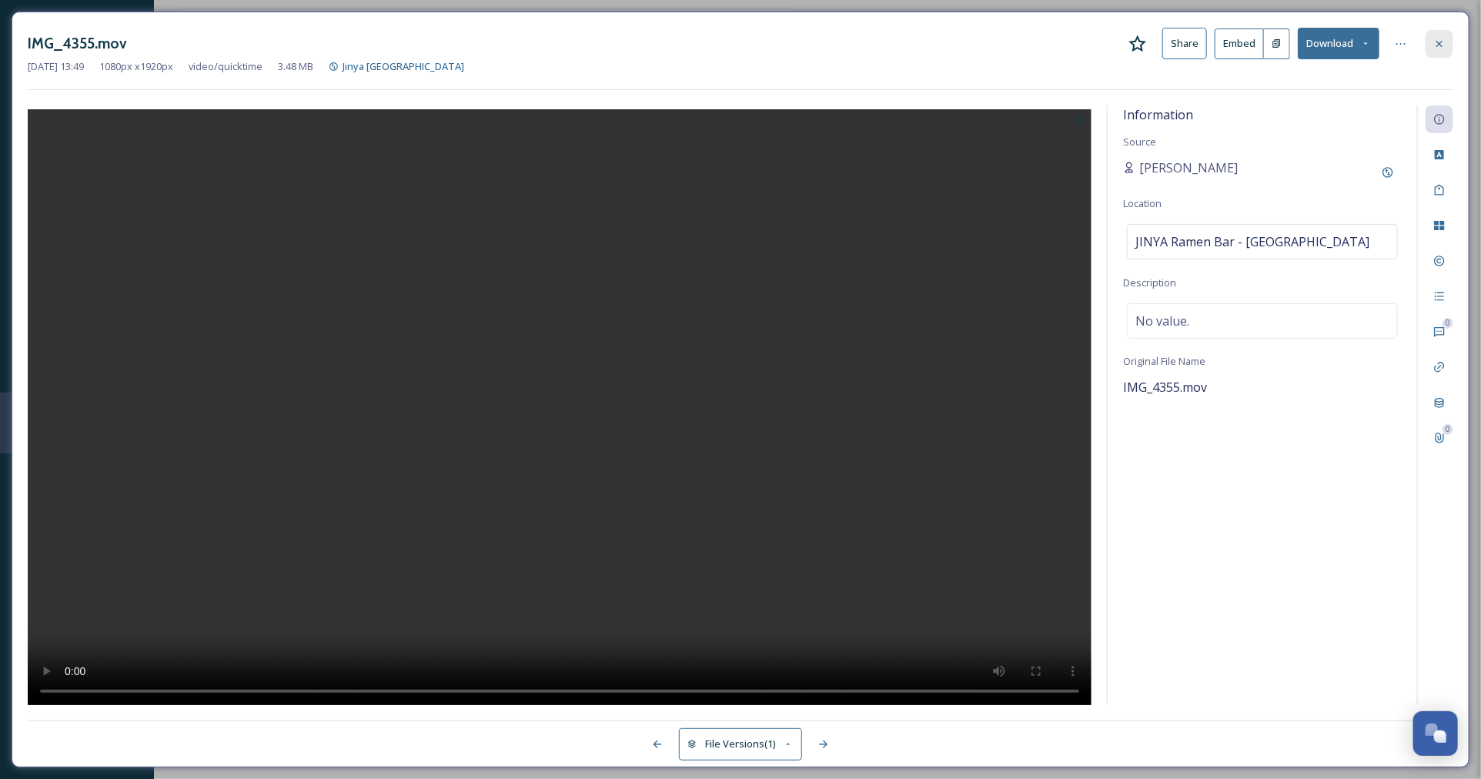
click at [1444, 47] on icon at bounding box center [1439, 44] width 12 height 12
